Goal: Find specific page/section: Find specific page/section

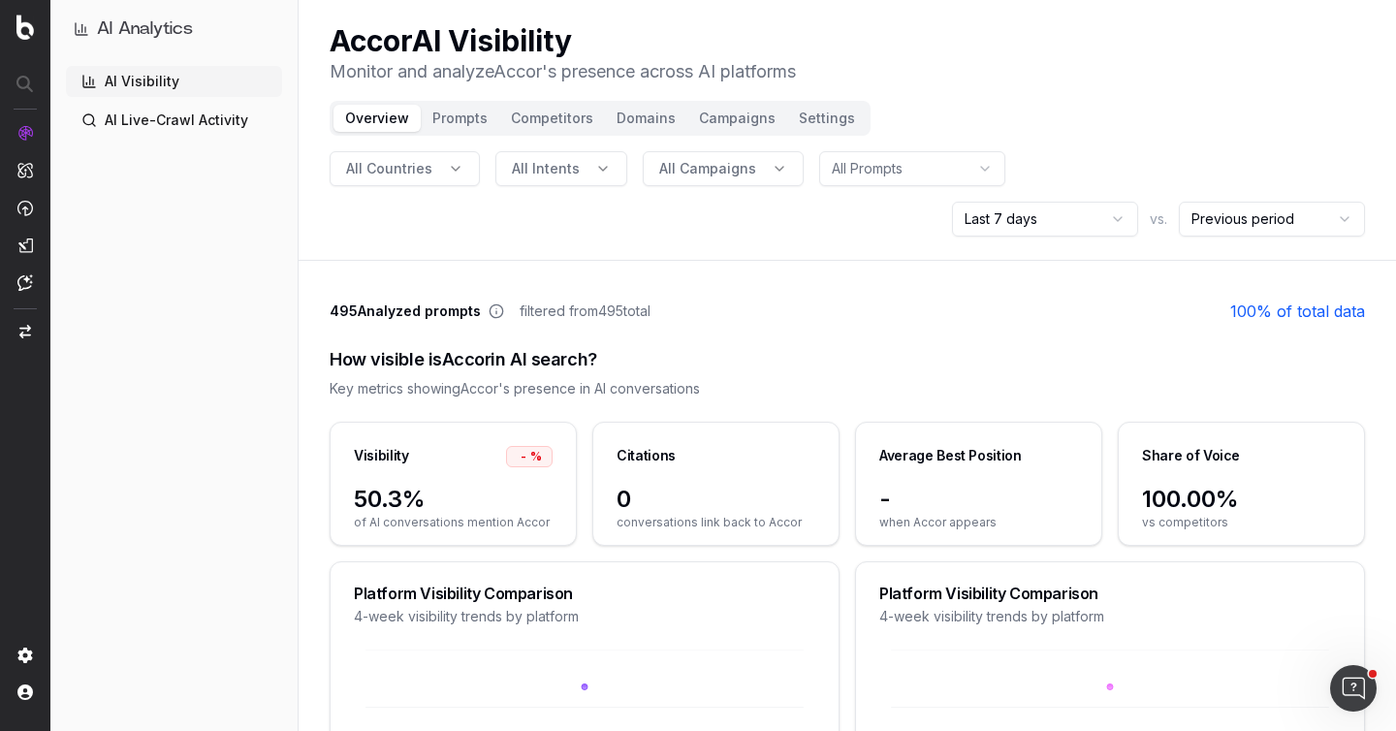
click at [447, 110] on button "Prompts" at bounding box center [460, 118] width 79 height 27
